Goal: Task Accomplishment & Management: Complete application form

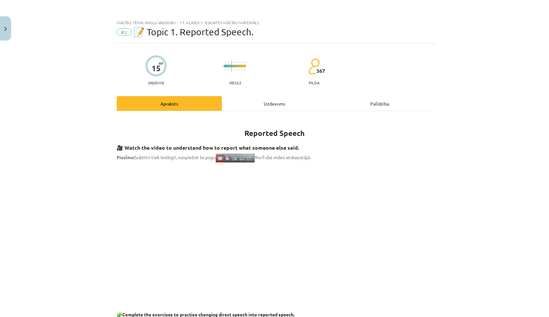
click at [10, 35] on button "Close" at bounding box center [5, 28] width 11 height 24
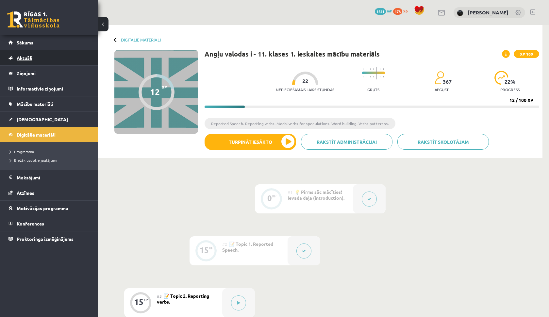
click at [52, 52] on link "Aktuāli" at bounding box center [48, 57] width 81 height 15
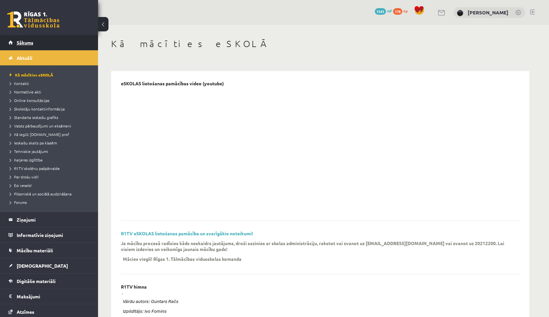
click at [52, 39] on link "Sākums" at bounding box center [48, 42] width 81 height 15
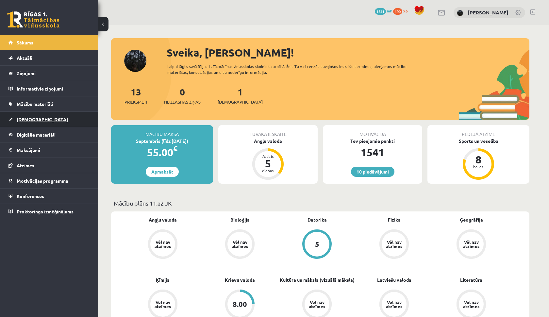
click at [53, 121] on link "[DEMOGRAPHIC_DATA]" at bounding box center [48, 119] width 81 height 15
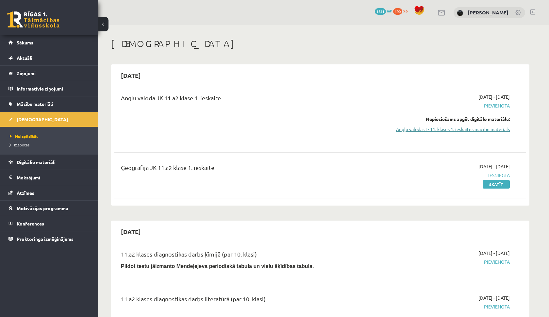
click at [396, 127] on link "Angļu valodas I - 11. klases 1. ieskaites mācību materiāls" at bounding box center [448, 129] width 123 height 7
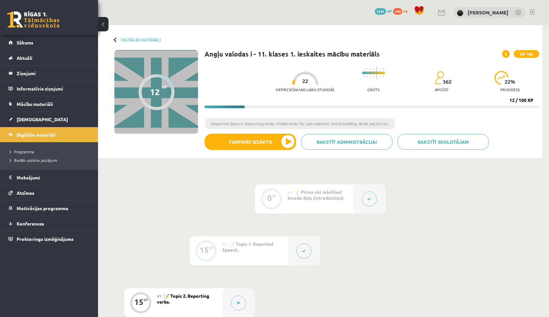
click at [299, 256] on button at bounding box center [303, 250] width 15 height 15
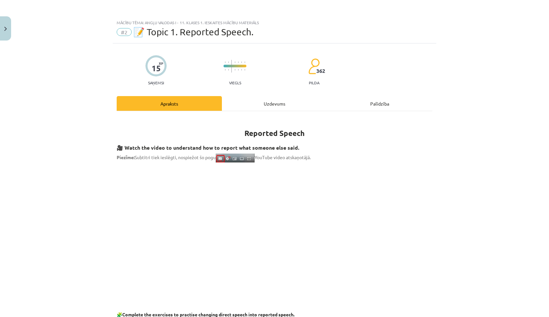
click at [275, 99] on div "Uzdevums" at bounding box center [274, 103] width 105 height 15
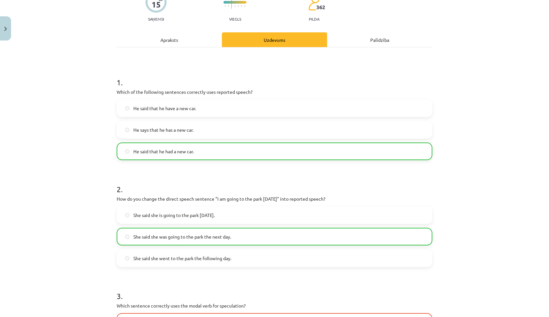
scroll to position [59, 0]
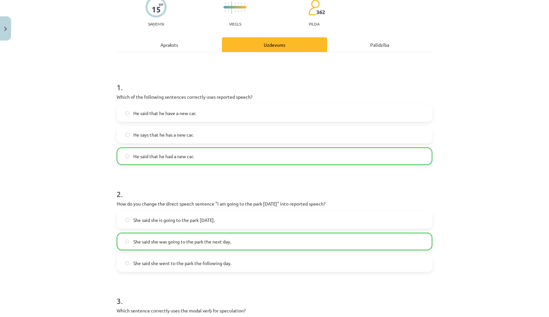
click at [164, 41] on div "Apraksts" at bounding box center [169, 44] width 105 height 15
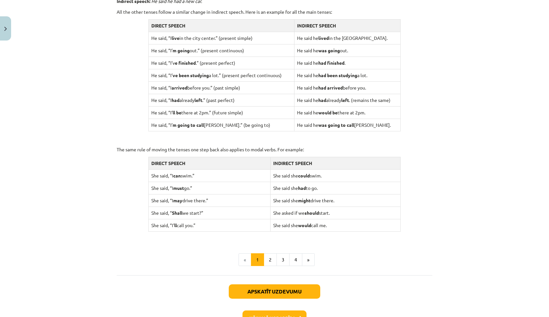
scroll to position [528, 0]
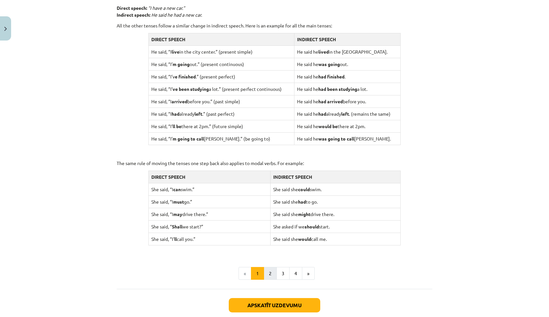
click at [270, 267] on button "2" at bounding box center [270, 273] width 13 height 13
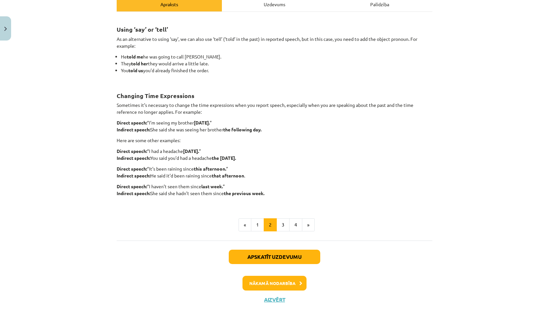
scroll to position [98, 0]
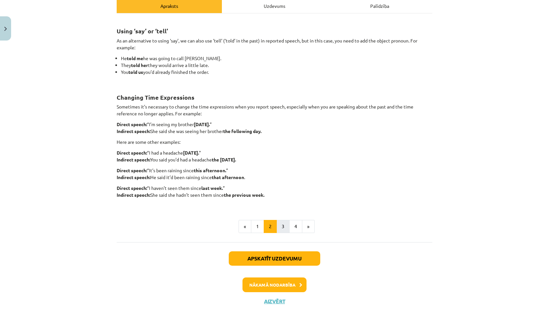
click at [284, 225] on button "3" at bounding box center [282, 226] width 13 height 13
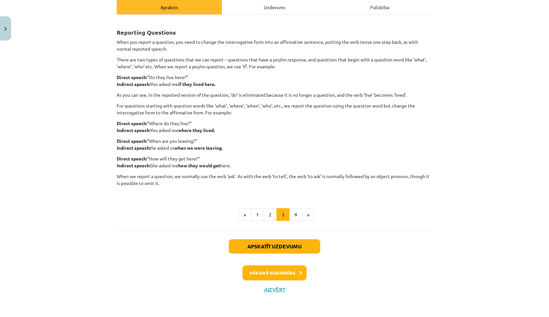
scroll to position [97, 0]
click at [291, 218] on button "4" at bounding box center [295, 214] width 13 height 13
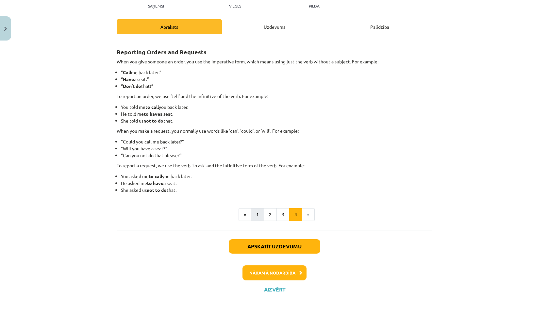
click at [256, 217] on button "1" at bounding box center [257, 214] width 13 height 13
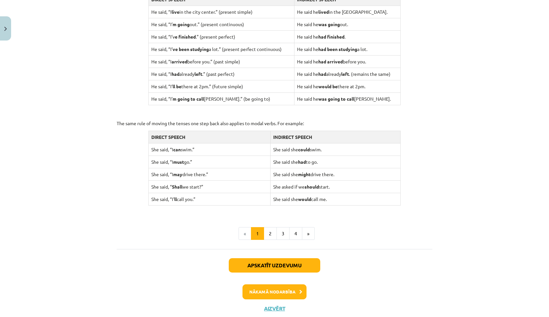
scroll to position [568, 0]
click at [274, 235] on button "2" at bounding box center [270, 233] width 13 height 13
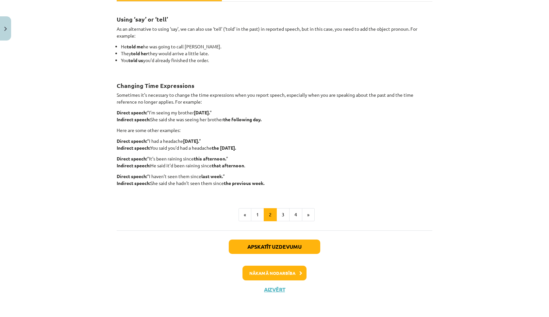
click at [287, 270] on button "Nākamā nodarbība" at bounding box center [274, 273] width 64 height 15
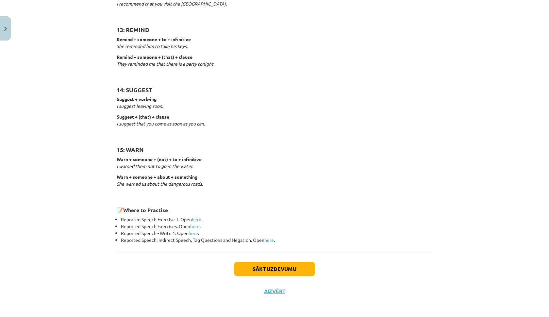
scroll to position [942, 0]
click at [286, 270] on button "Sākt uzdevumu" at bounding box center [274, 270] width 81 height 14
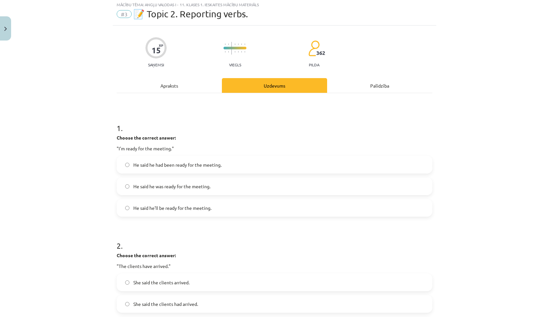
scroll to position [16, 0]
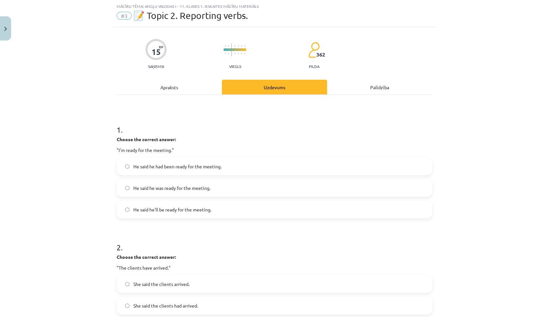
click at [190, 162] on label "He said he had been ready for the meeting." at bounding box center [274, 166] width 314 height 16
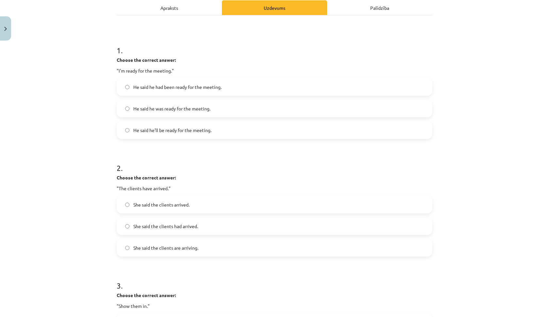
scroll to position [100, 0]
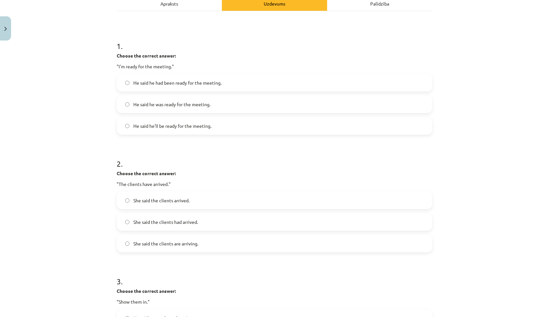
click at [196, 223] on span "She said the clients had arrived." at bounding box center [165, 222] width 65 height 7
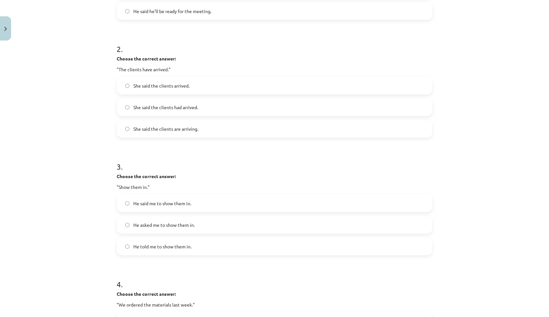
scroll to position [217, 0]
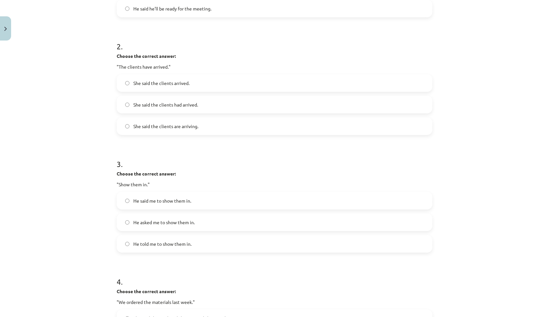
click at [189, 249] on label "He told me to show them in." at bounding box center [274, 244] width 314 height 16
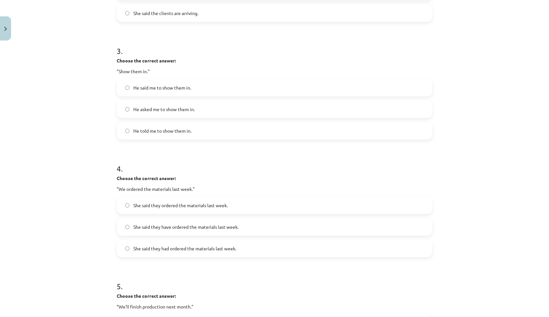
scroll to position [331, 0]
click at [189, 249] on span "She said they had ordered the materials last week." at bounding box center [184, 247] width 103 height 7
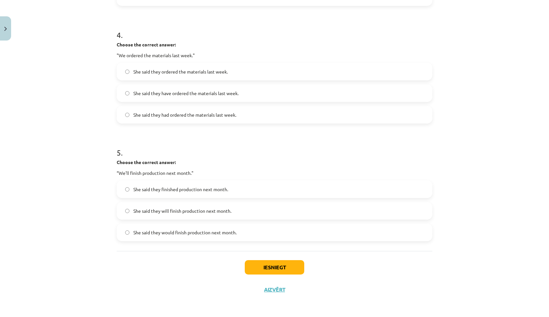
scroll to position [465, 0]
click at [213, 188] on span "She said they finished production next month." at bounding box center [180, 189] width 95 height 7
click at [252, 266] on button "Iesniegt" at bounding box center [274, 267] width 59 height 14
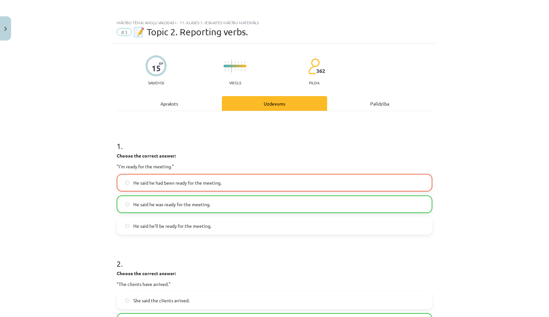
scroll to position [0, 0]
click at [184, 99] on div "Apraksts" at bounding box center [169, 103] width 105 height 15
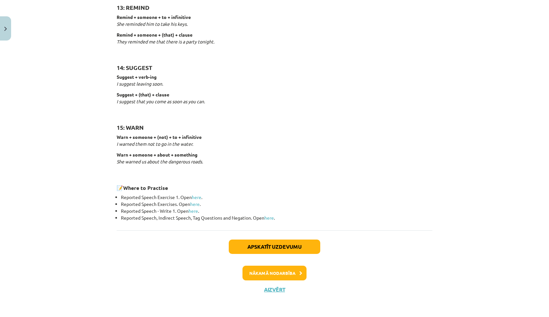
scroll to position [963, 0]
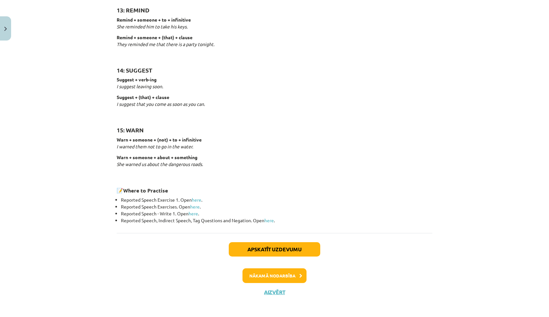
click at [288, 275] on button "Nākamā nodarbība" at bounding box center [274, 275] width 64 height 15
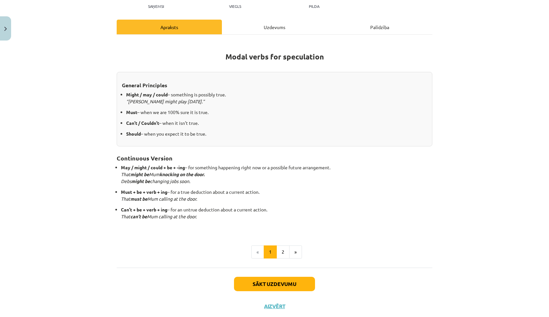
scroll to position [93, 0]
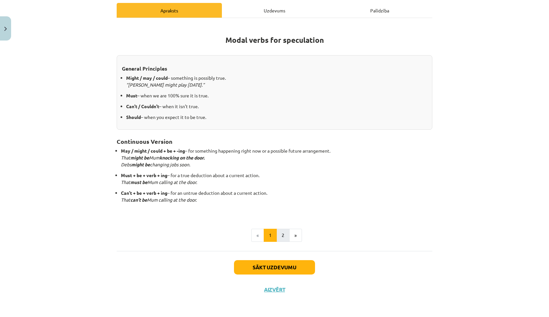
click at [283, 232] on button "2" at bounding box center [282, 235] width 13 height 13
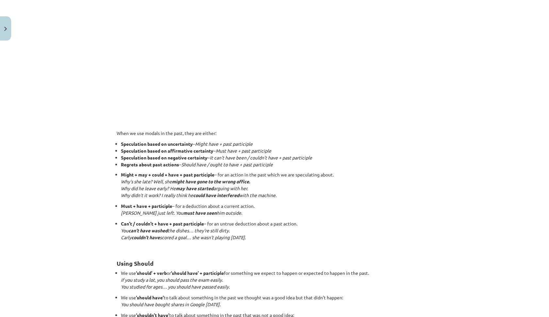
scroll to position [326, 0]
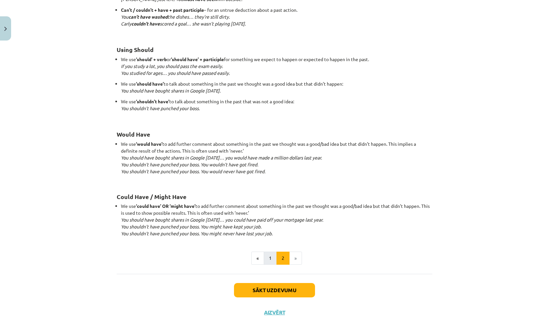
click at [270, 257] on button "1" at bounding box center [270, 258] width 13 height 13
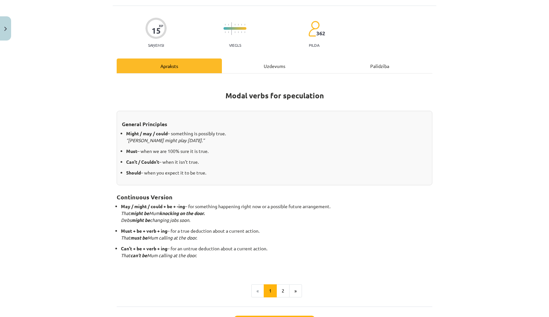
scroll to position [38, 0]
